Goal: Transaction & Acquisition: Purchase product/service

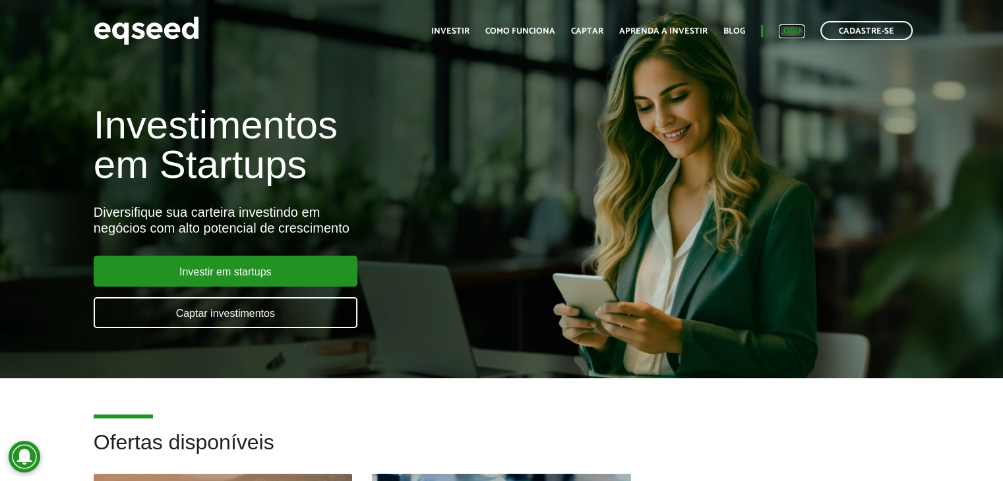
click at [785, 30] on link "Login" at bounding box center [792, 31] width 26 height 9
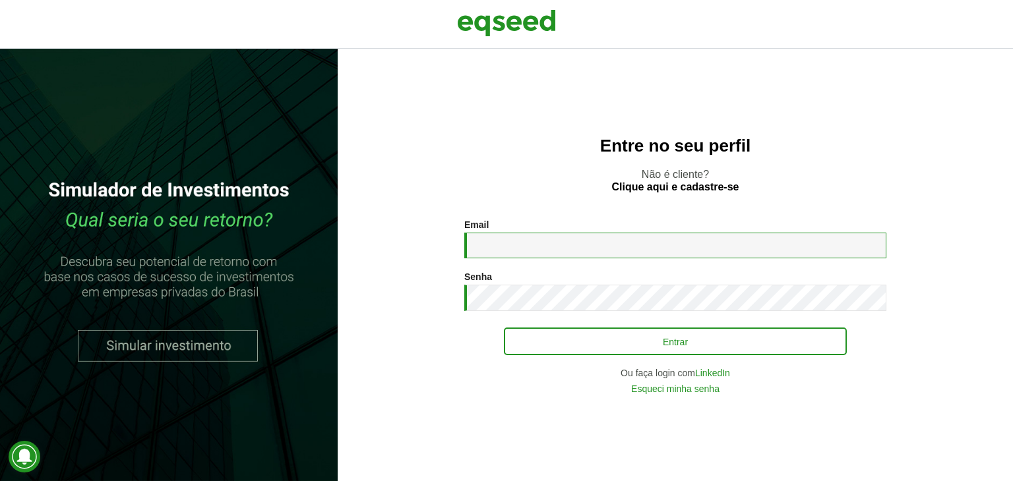
type input "**********"
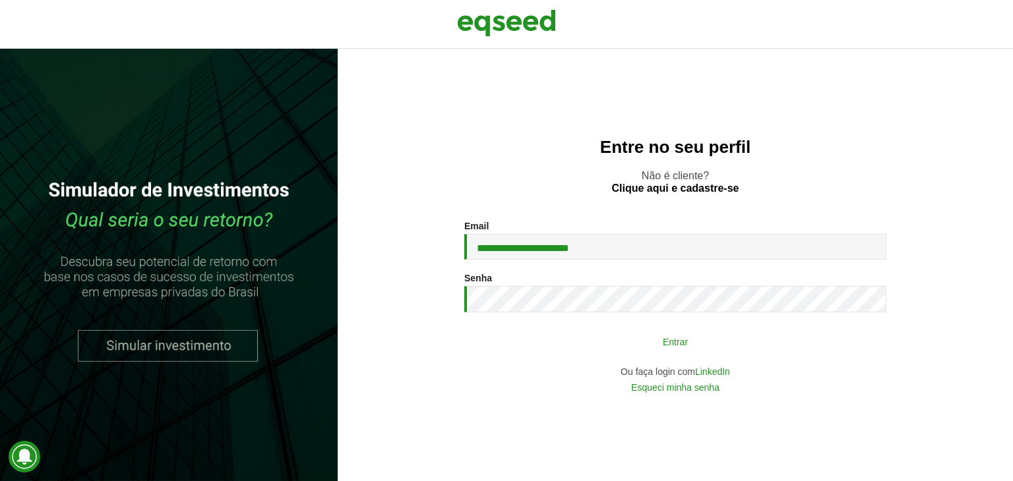
click at [735, 347] on button "Entrar" at bounding box center [675, 341] width 343 height 25
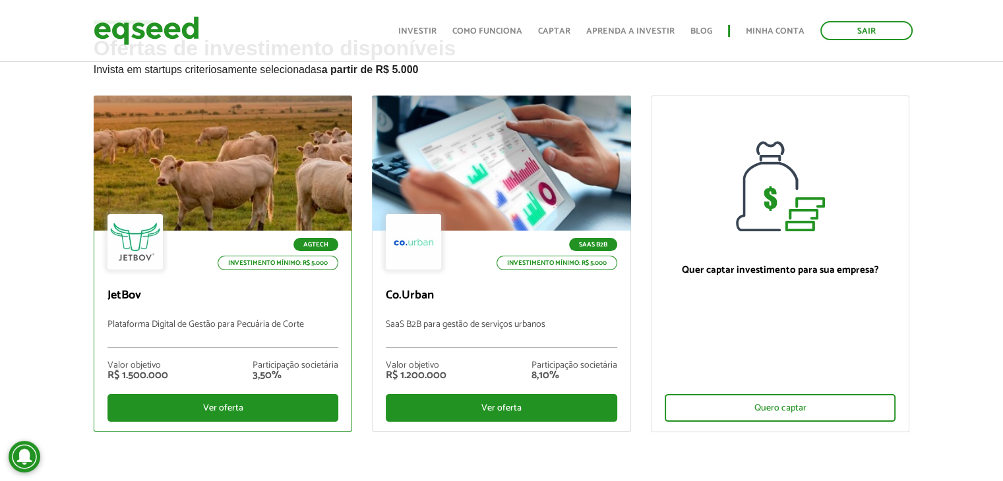
scroll to position [61, 0]
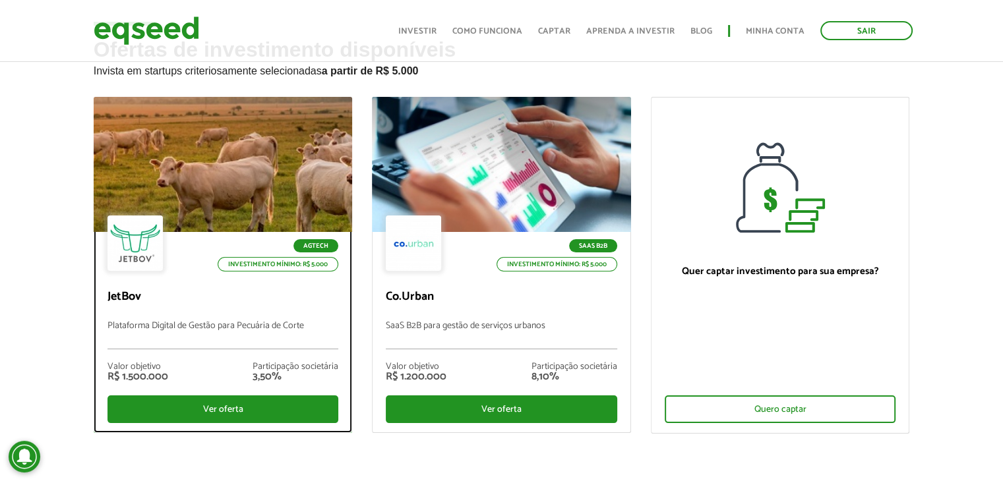
click at [235, 225] on div "Agtech Investimento mínimo: R$ 5.000" at bounding box center [222, 245] width 231 height 58
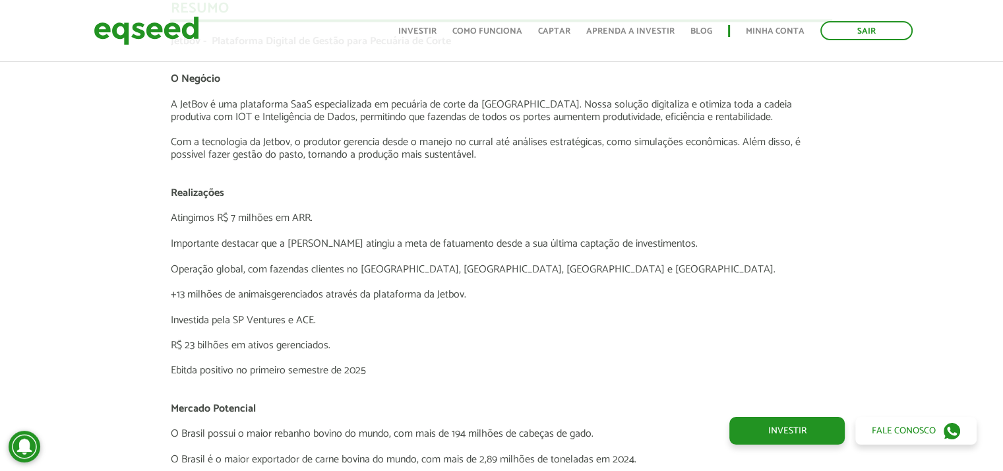
scroll to position [2253, 0]
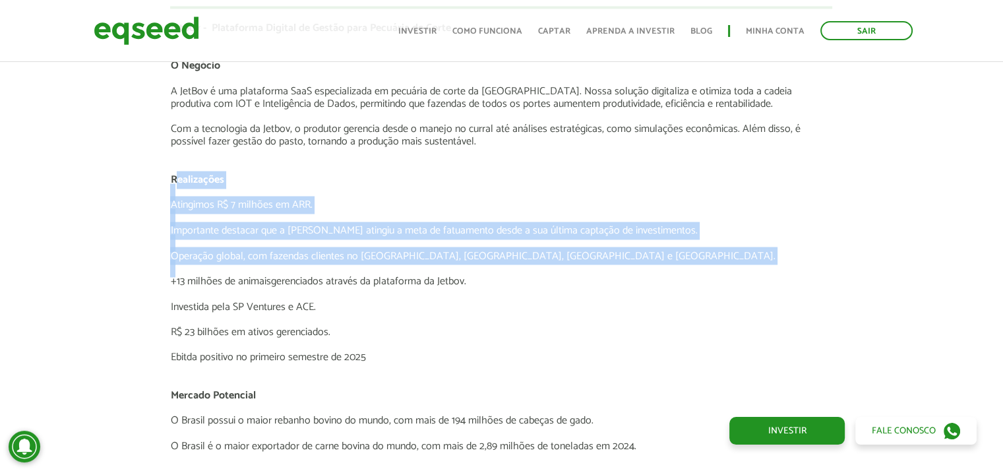
drag, startPoint x: 40, startPoint y: 273, endPoint x: 174, endPoint y: 180, distance: 162.9
click at [174, 180] on div "Novidades Análise da Oferta 1 Lançamento ao vivo | JetBov Apresentação aos inve…" at bounding box center [501, 140] width 1022 height 2879
click at [174, 180] on span "Realizações" at bounding box center [196, 180] width 53 height 18
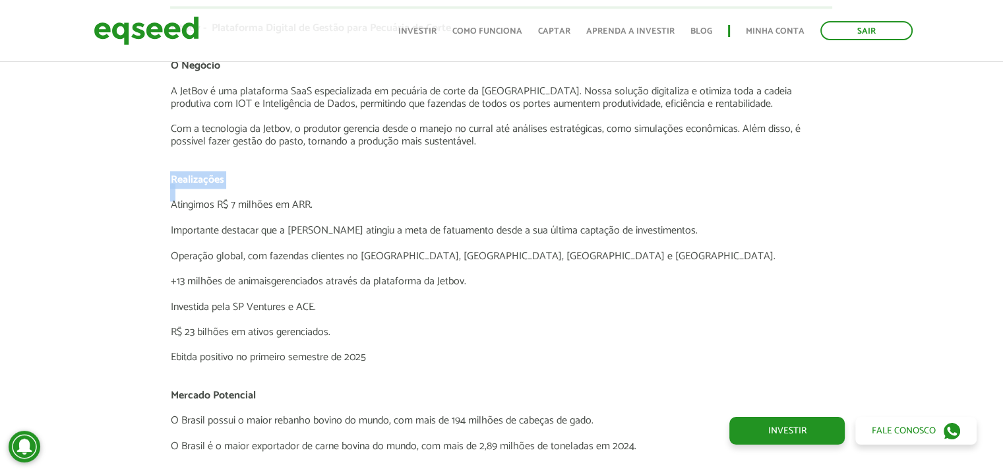
drag, startPoint x: 174, startPoint y: 180, endPoint x: 394, endPoint y: 196, distance: 220.1
click at [394, 196] on div "Jetbov - Plataforma Digital de Gestão para Pecuária de Corte O Negócio A JetBov…" at bounding box center [501, 407] width 662 height 771
click at [394, 196] on p at bounding box center [501, 192] width 662 height 13
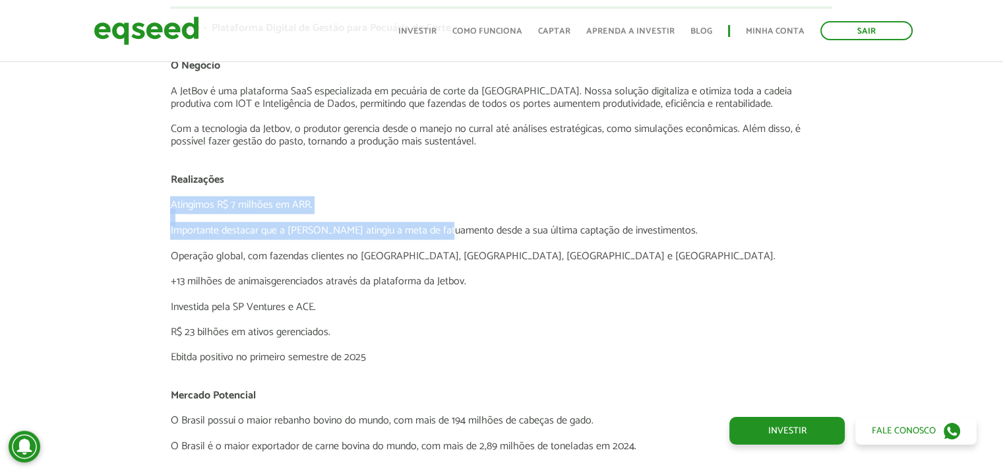
drag, startPoint x: 394, startPoint y: 196, endPoint x: 396, endPoint y: 244, distance: 48.2
click at [396, 244] on div "Jetbov - Plataforma Digital de Gestão para Pecuária de Corte O Negócio A JetBov…" at bounding box center [501, 407] width 662 height 771
click at [396, 244] on p at bounding box center [501, 243] width 662 height 13
